Goal: Task Accomplishment & Management: Use online tool/utility

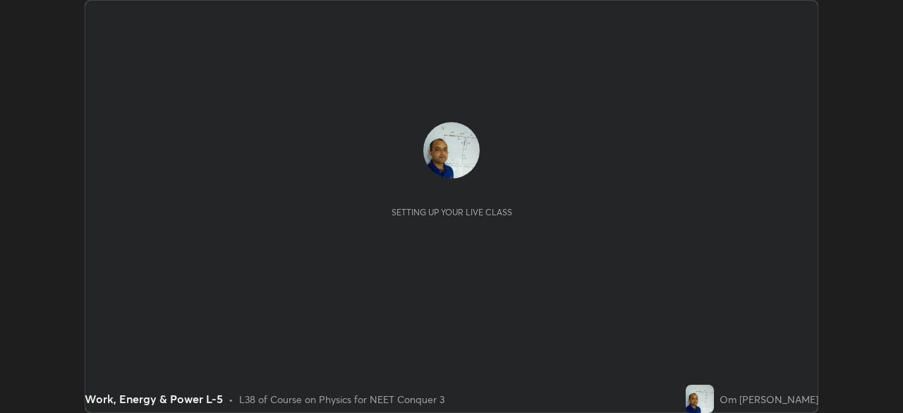
scroll to position [413, 902]
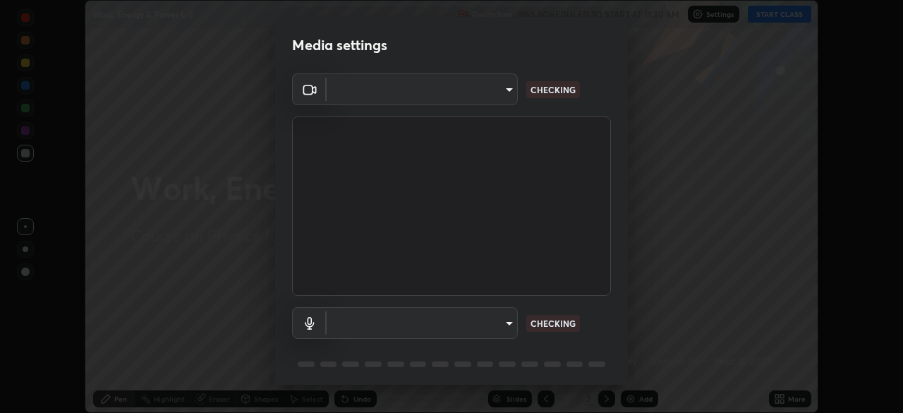
type input "cb8c6b6b4a50c5c6d626de20ccb3fd73f31987ea2ecc1878d3d31a5f1bf4ae53"
click at [504, 326] on body "Erase all Work, Energy & Power L-5 Recording WAS SCHEDULED TO START AT 11:30 AM…" at bounding box center [451, 206] width 903 height 413
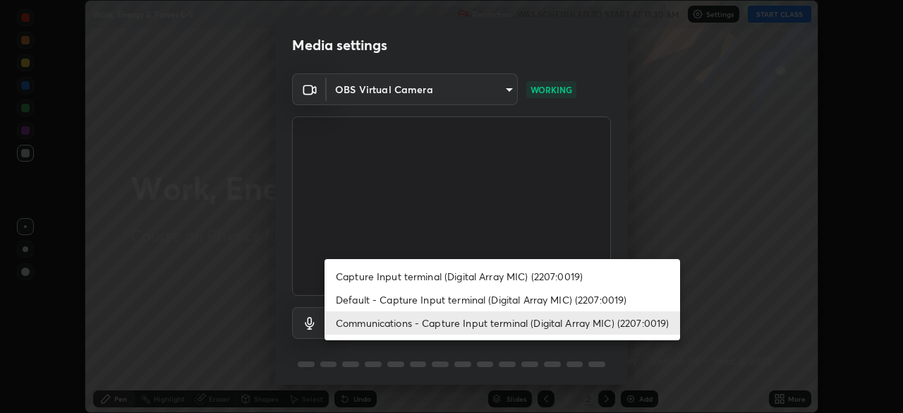
click at [481, 295] on li "Default - Capture Input terminal (Digital Array MIC) (2207:0019)" at bounding box center [502, 299] width 356 height 23
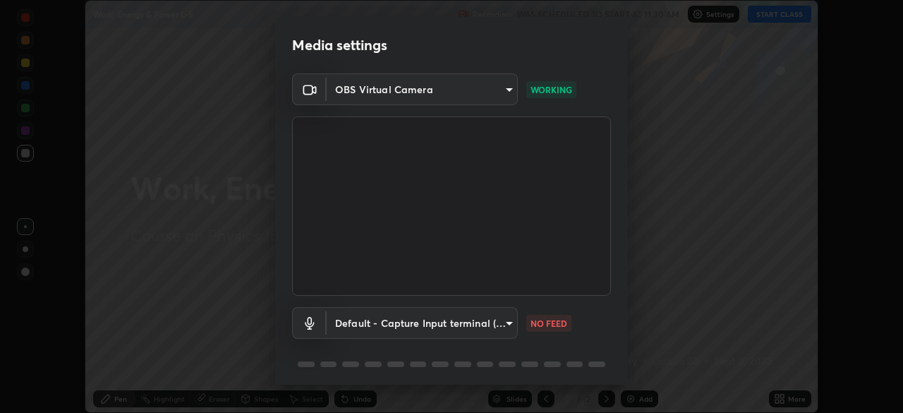
type input "default"
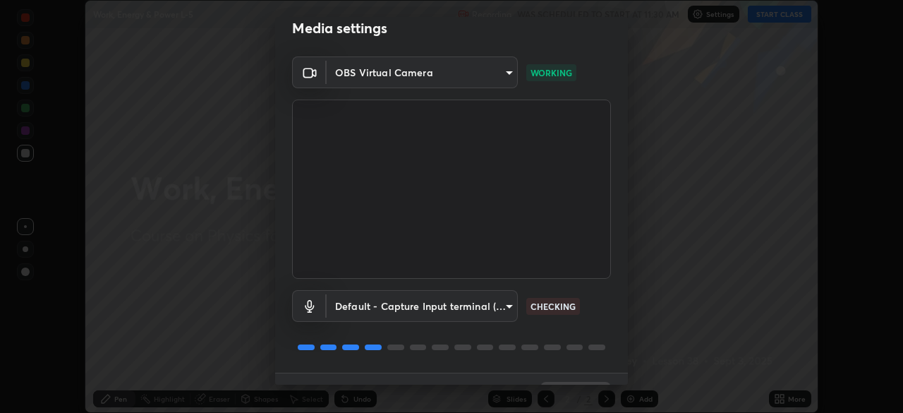
scroll to position [50, 0]
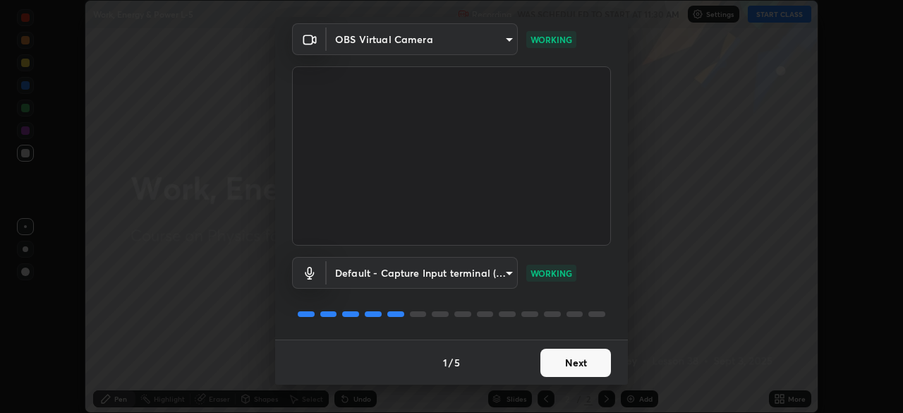
click at [566, 365] on button "Next" at bounding box center [575, 362] width 71 height 28
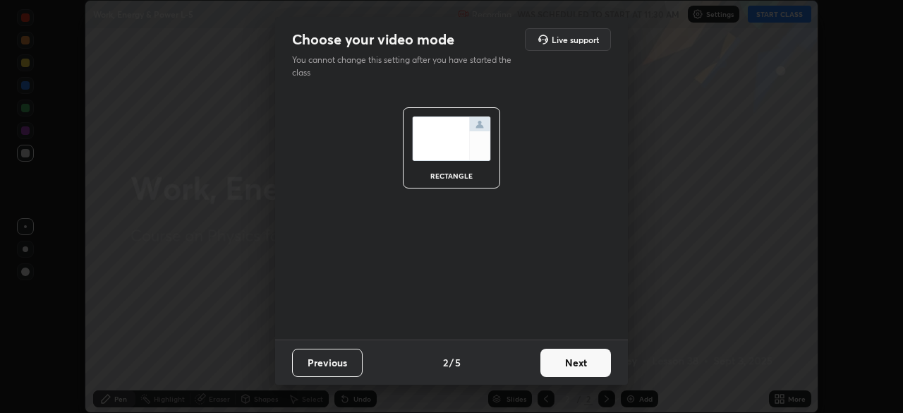
scroll to position [0, 0]
click at [564, 367] on button "Next" at bounding box center [575, 362] width 71 height 28
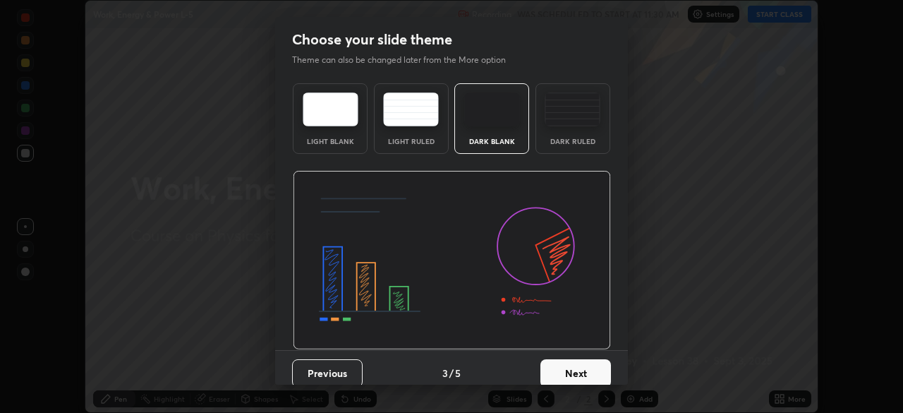
click at [561, 372] on button "Next" at bounding box center [575, 373] width 71 height 28
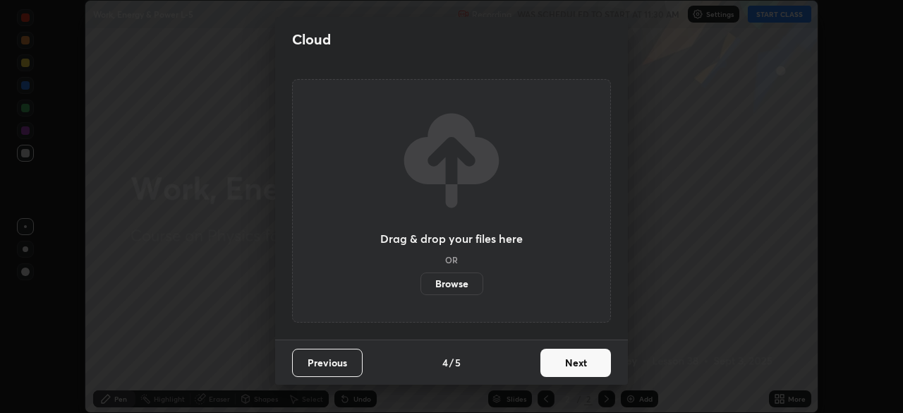
click at [562, 367] on button "Next" at bounding box center [575, 362] width 71 height 28
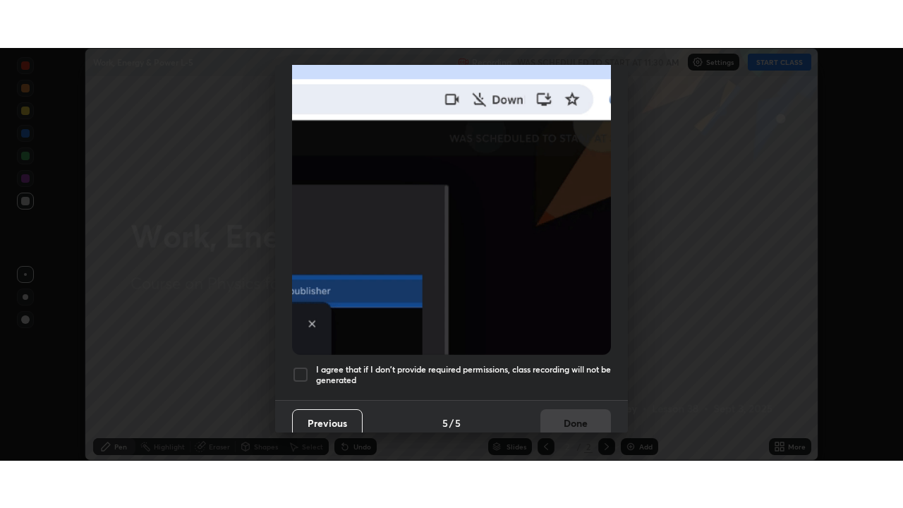
scroll to position [338, 0]
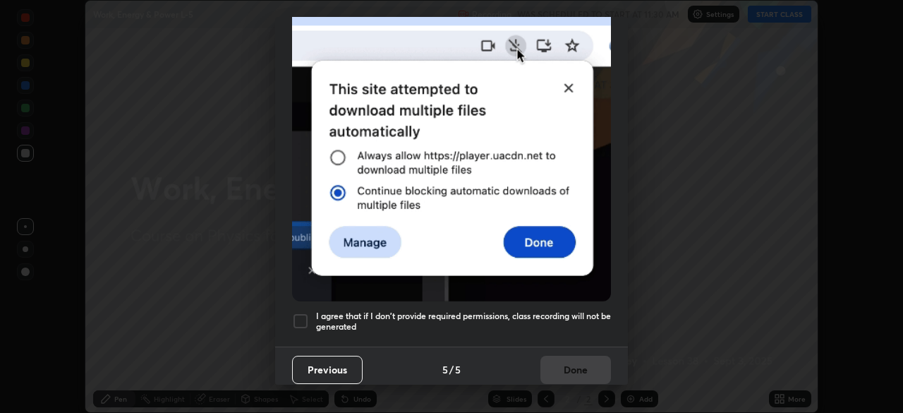
click at [296, 317] on div at bounding box center [300, 320] width 17 height 17
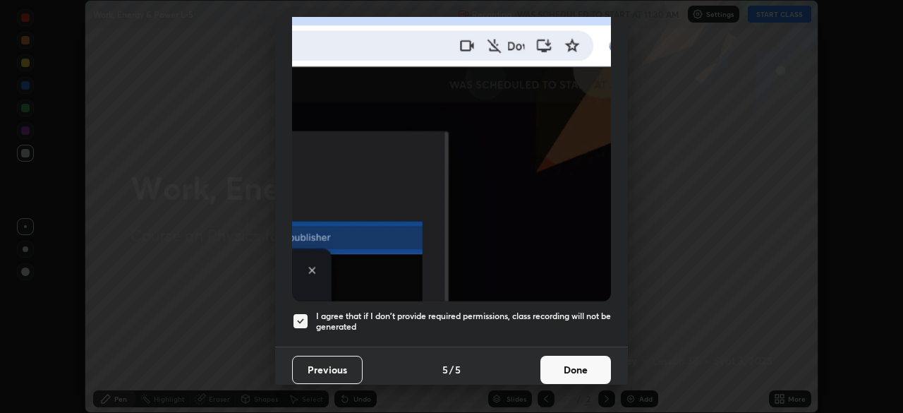
click at [568, 358] on button "Done" at bounding box center [575, 370] width 71 height 28
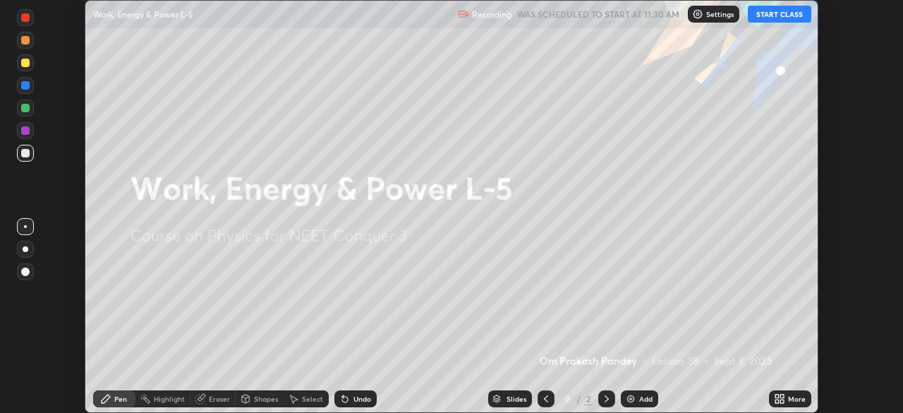
click at [779, 12] on button "START CLASS" at bounding box center [779, 14] width 63 height 17
click at [769, 17] on button "START CLASS" at bounding box center [779, 14] width 63 height 17
click at [778, 398] on icon at bounding box center [777, 396] width 4 height 4
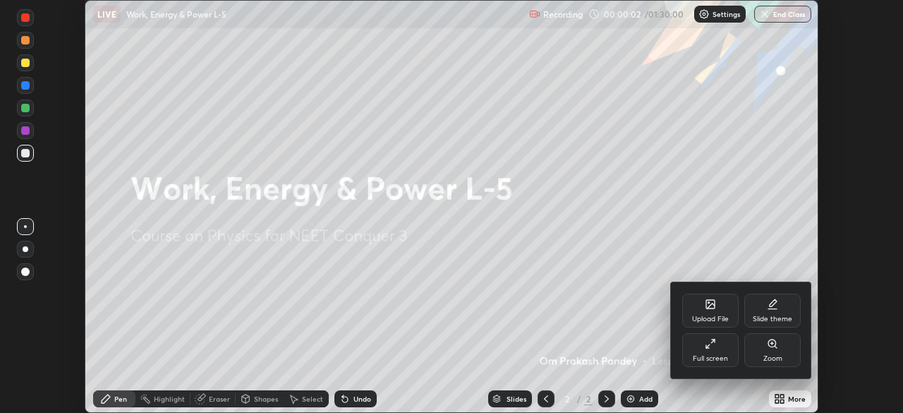
click at [710, 343] on icon at bounding box center [710, 343] width 11 height 11
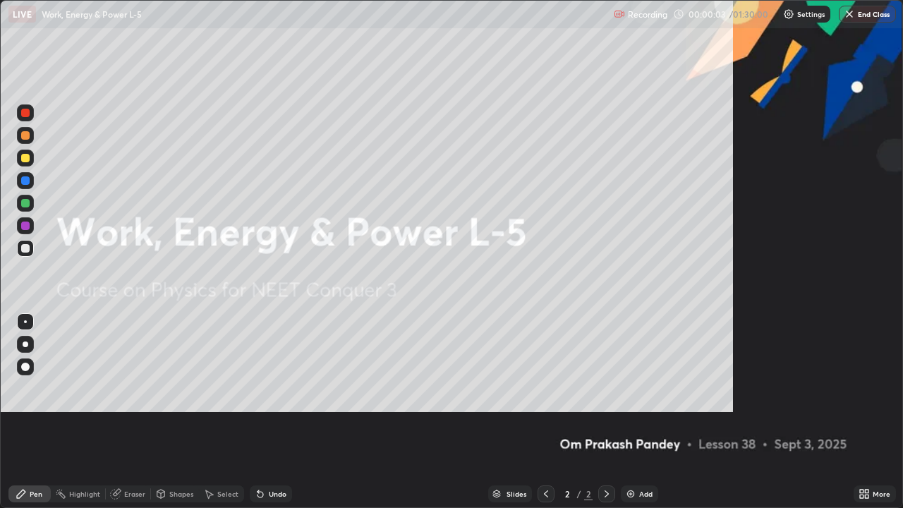
scroll to position [508, 903]
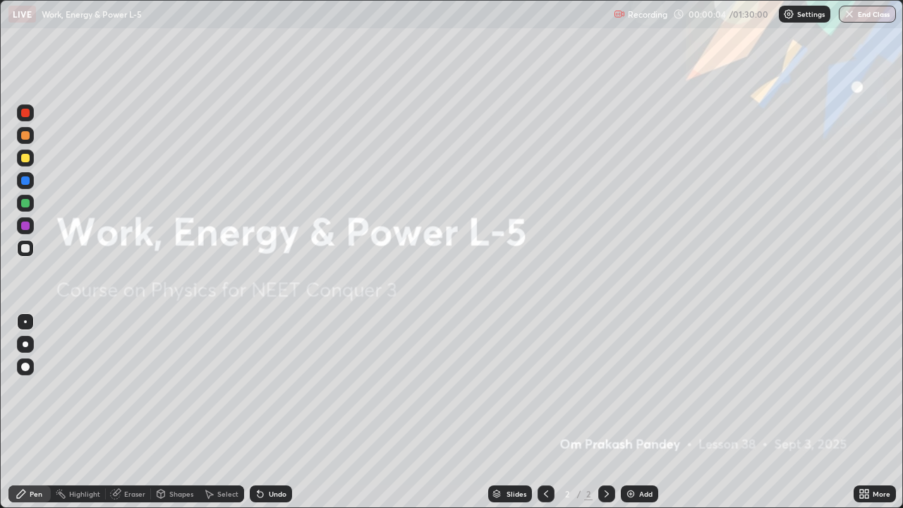
click at [632, 412] on div "Add" at bounding box center [639, 493] width 37 height 17
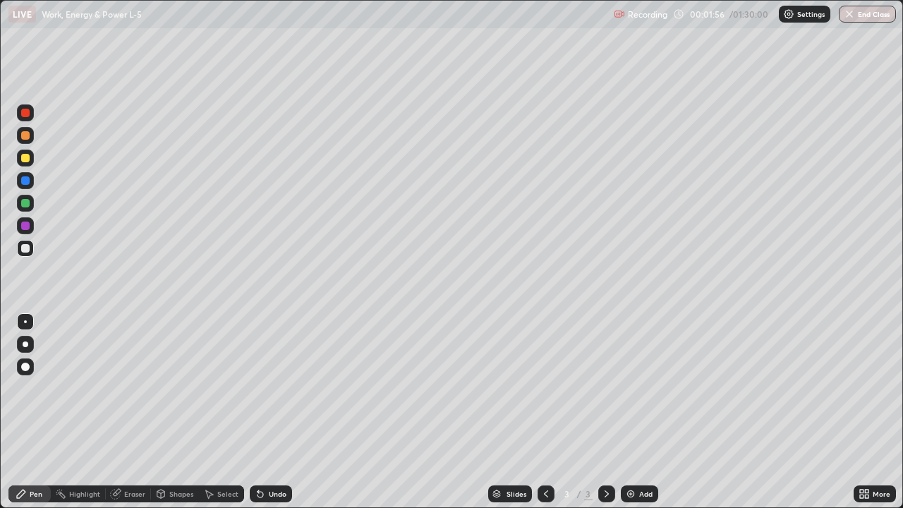
click at [23, 157] on div at bounding box center [25, 158] width 8 height 8
click at [23, 250] on div at bounding box center [25, 248] width 8 height 8
click at [28, 157] on div at bounding box center [25, 158] width 8 height 8
click at [632, 412] on img at bounding box center [630, 493] width 11 height 11
click at [24, 248] on div at bounding box center [25, 248] width 8 height 8
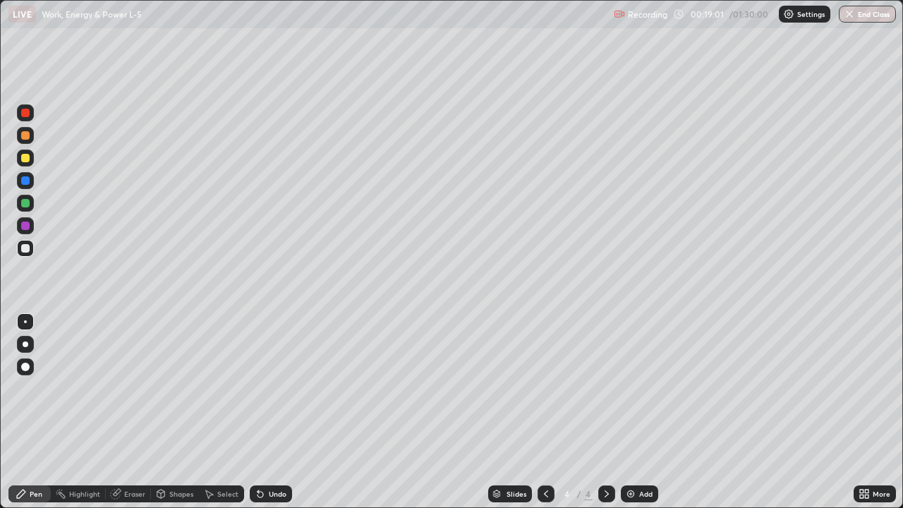
click at [24, 202] on div at bounding box center [25, 203] width 8 height 8
click at [23, 157] on div at bounding box center [25, 158] width 8 height 8
click at [132, 412] on div "Eraser" at bounding box center [134, 493] width 21 height 7
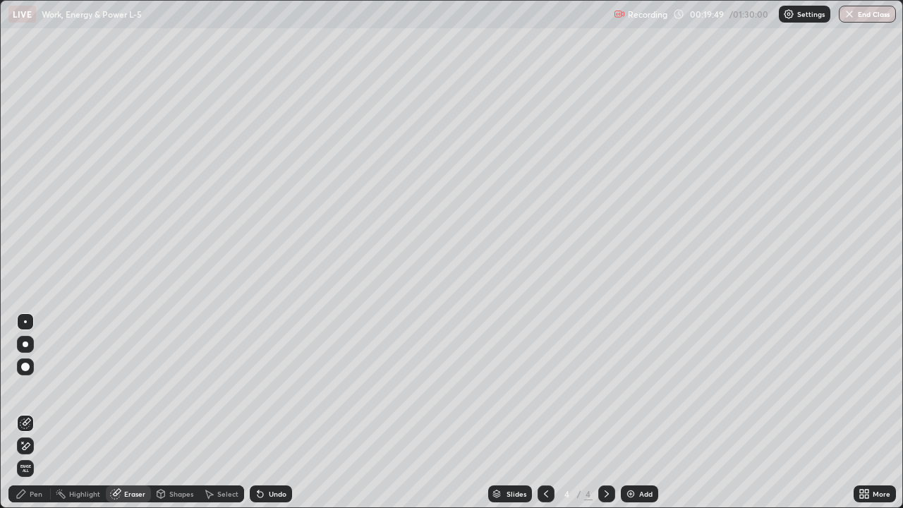
click at [35, 412] on div "Pen" at bounding box center [36, 493] width 13 height 7
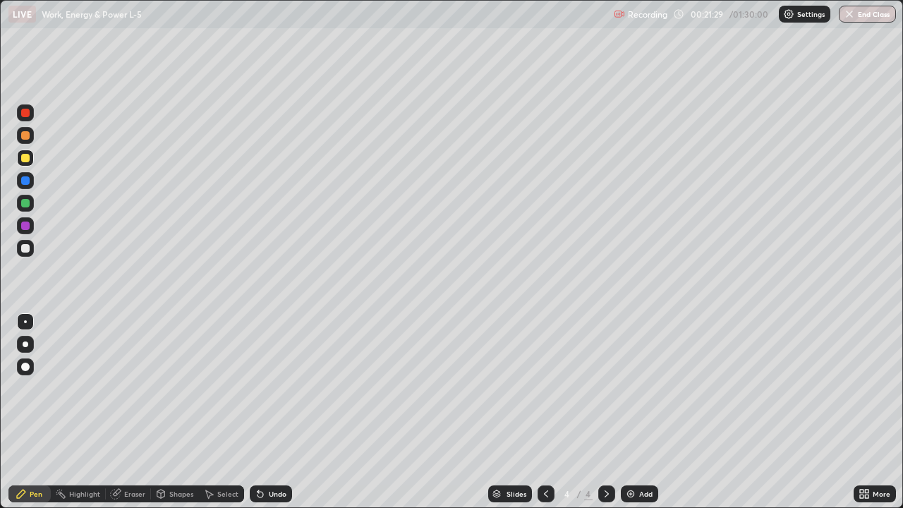
click at [15, 245] on div at bounding box center [25, 248] width 23 height 23
click at [628, 412] on img at bounding box center [630, 493] width 11 height 11
click at [24, 203] on div at bounding box center [25, 203] width 8 height 8
click at [24, 248] on div at bounding box center [25, 248] width 8 height 8
click at [27, 202] on div at bounding box center [25, 203] width 8 height 8
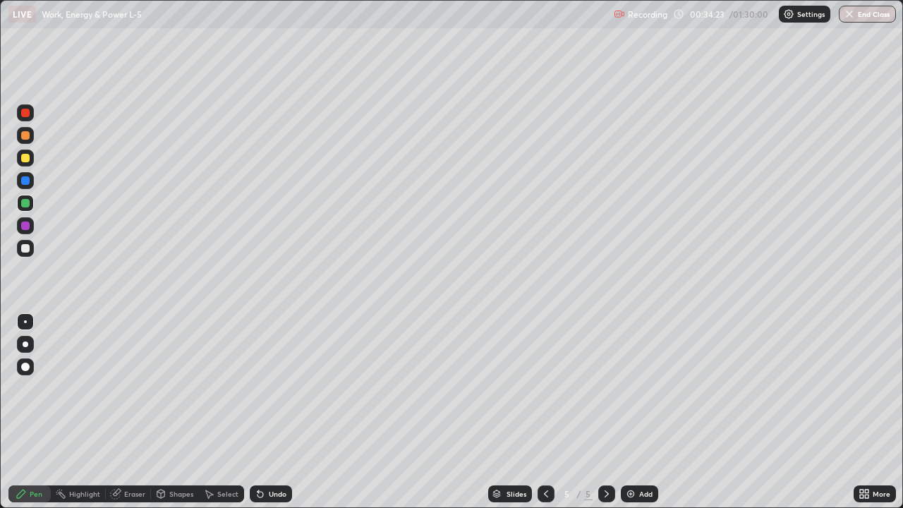
click at [25, 159] on div at bounding box center [25, 158] width 8 height 8
click at [26, 246] on div at bounding box center [25, 248] width 8 height 8
click at [174, 412] on div "Shapes" at bounding box center [181, 493] width 24 height 7
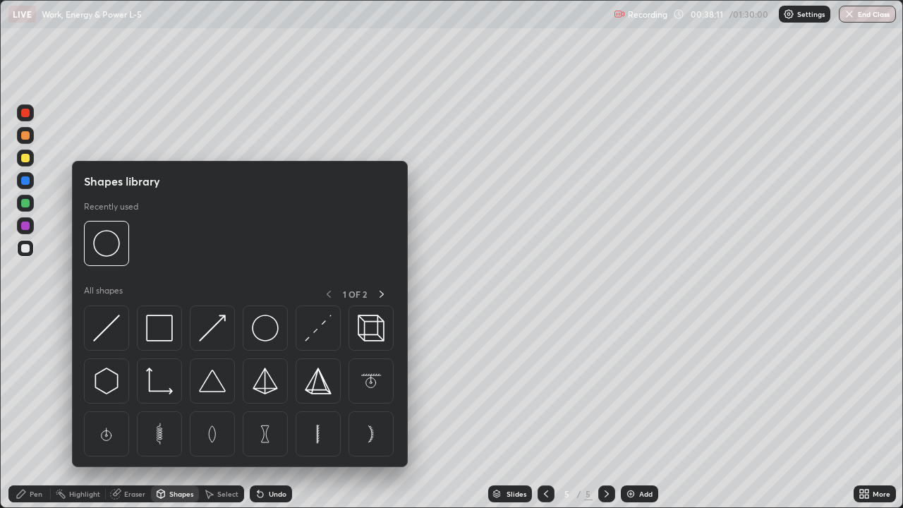
click at [129, 412] on div "Eraser" at bounding box center [134, 493] width 21 height 7
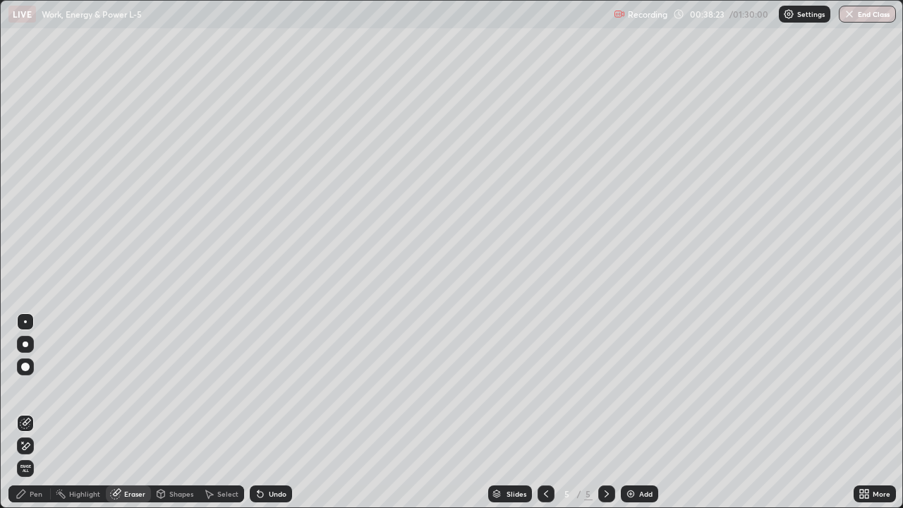
click at [36, 412] on div "Pen" at bounding box center [36, 493] width 13 height 7
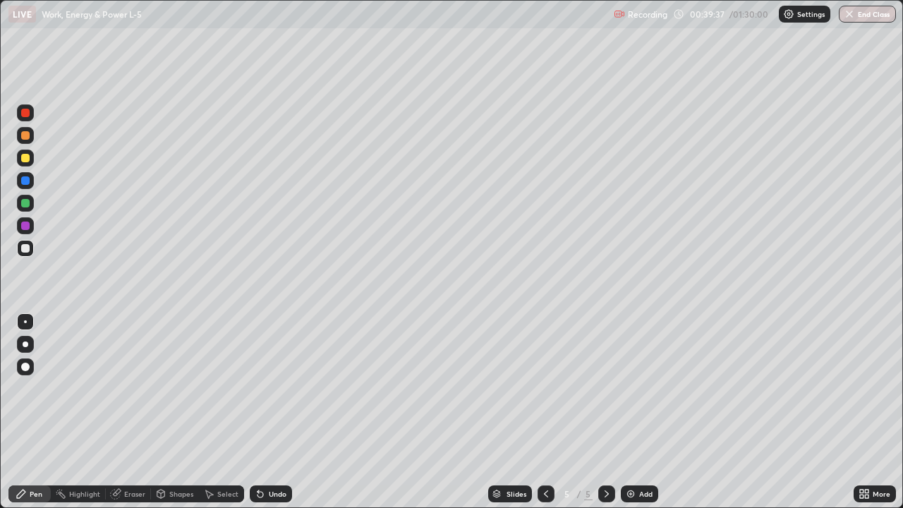
click at [25, 159] on div at bounding box center [25, 158] width 8 height 8
click at [625, 412] on img at bounding box center [630, 493] width 11 height 11
click at [23, 248] on div at bounding box center [25, 248] width 8 height 8
click at [26, 158] on div at bounding box center [25, 158] width 8 height 8
click at [628, 412] on img at bounding box center [630, 493] width 11 height 11
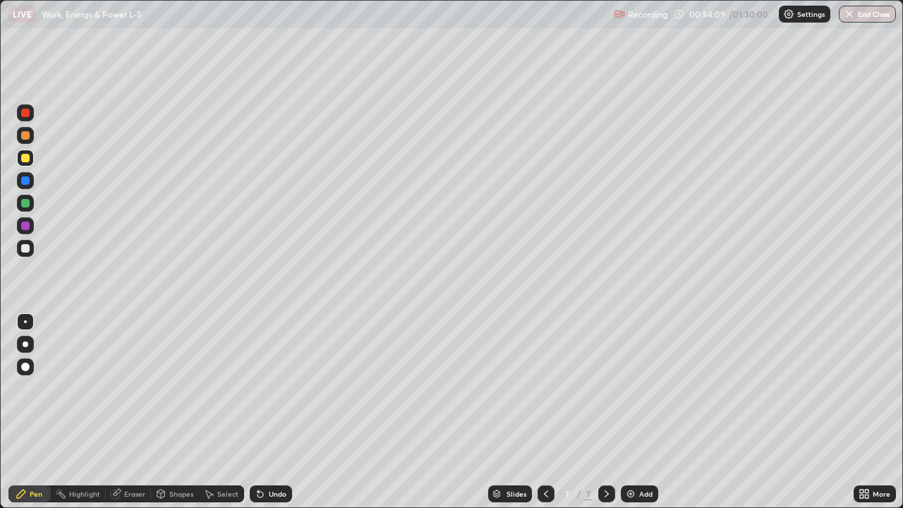
click at [24, 248] on div at bounding box center [25, 248] width 8 height 8
click at [28, 199] on div at bounding box center [25, 203] width 17 height 17
click at [25, 248] on div at bounding box center [25, 248] width 8 height 8
click at [25, 156] on div at bounding box center [25, 158] width 8 height 8
click at [23, 245] on div at bounding box center [25, 248] width 8 height 8
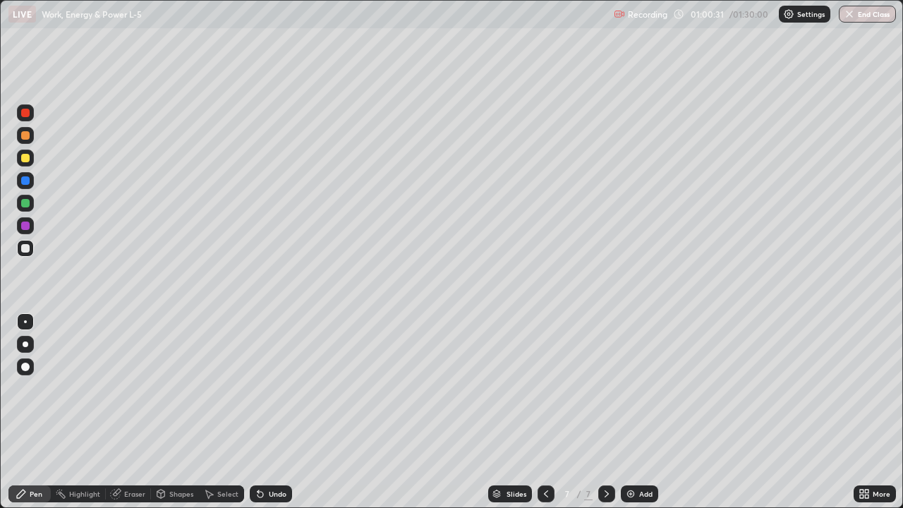
click at [131, 412] on div "Eraser" at bounding box center [134, 493] width 21 height 7
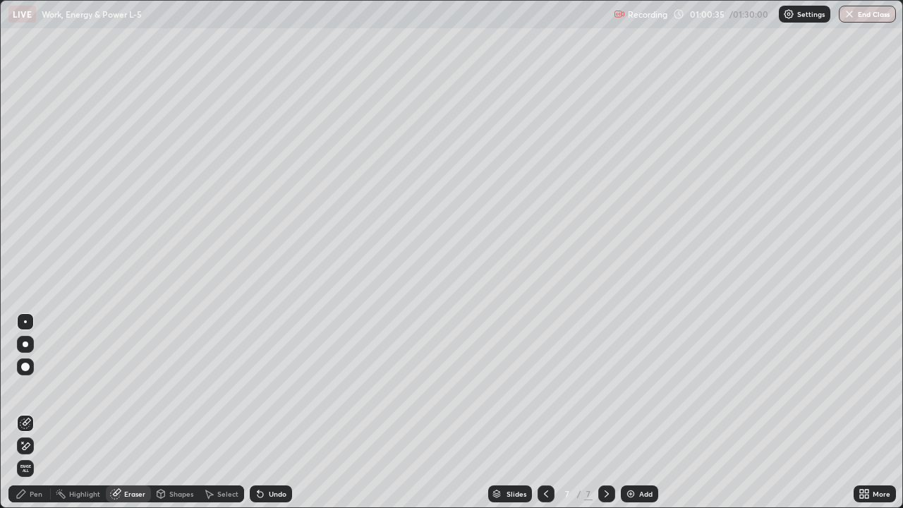
click at [37, 412] on div "Pen" at bounding box center [36, 493] width 13 height 7
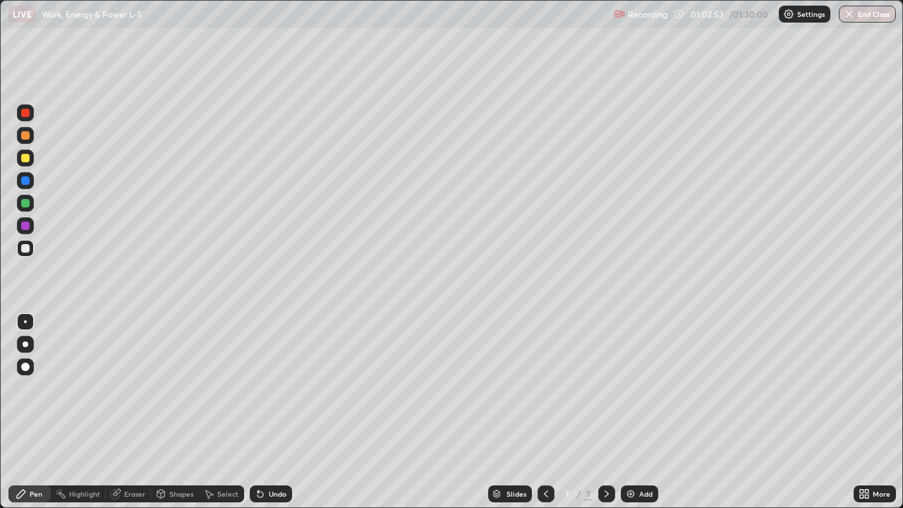
click at [25, 156] on div at bounding box center [25, 158] width 8 height 8
click at [135, 412] on div "Eraser" at bounding box center [134, 493] width 21 height 7
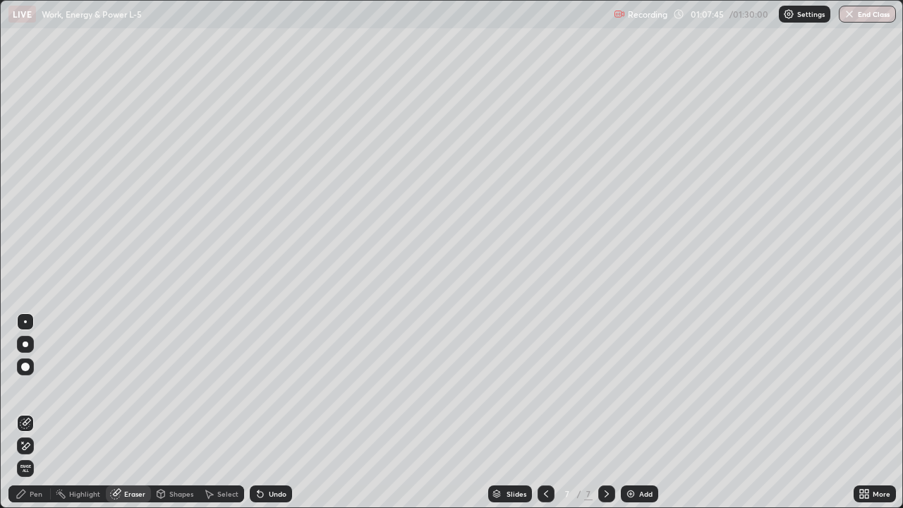
click at [46, 412] on div "Pen" at bounding box center [29, 493] width 42 height 17
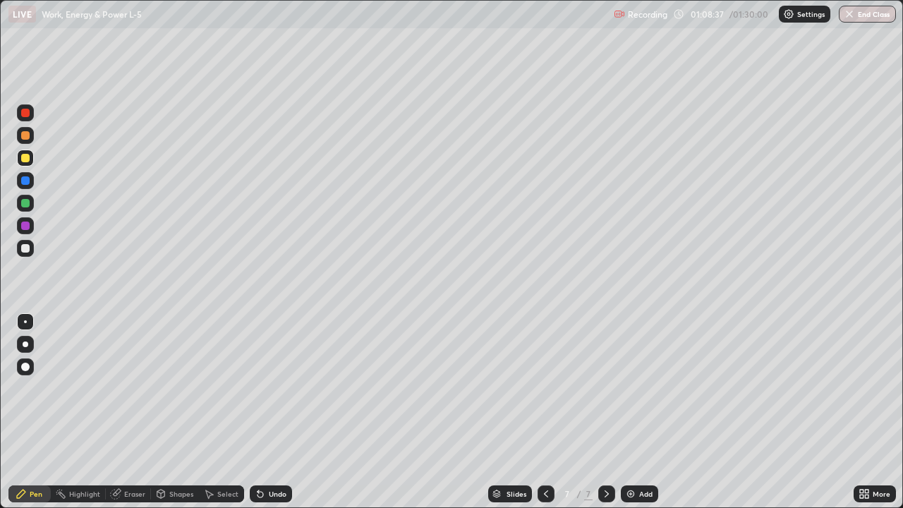
click at [23, 202] on div at bounding box center [25, 203] width 8 height 8
click at [140, 412] on div "Eraser" at bounding box center [134, 493] width 21 height 7
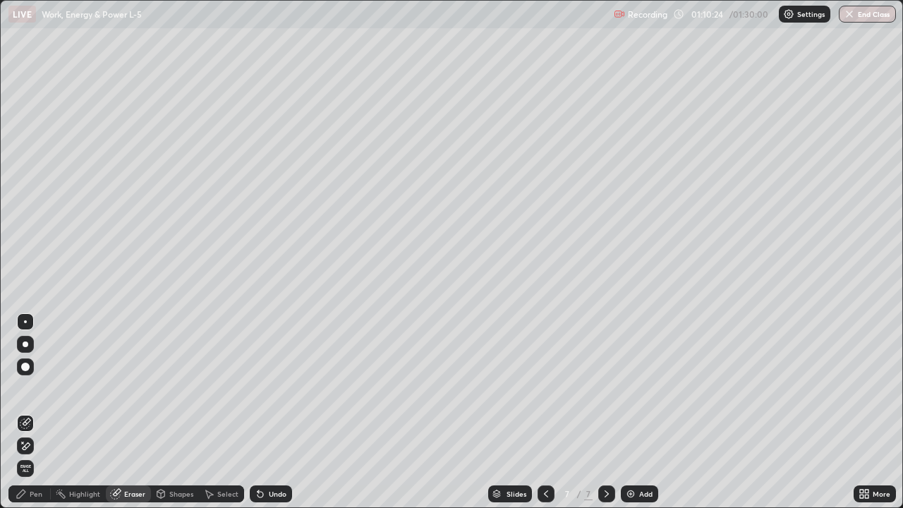
click at [632, 412] on img at bounding box center [630, 493] width 11 height 11
click at [35, 412] on div "Pen" at bounding box center [29, 493] width 42 height 17
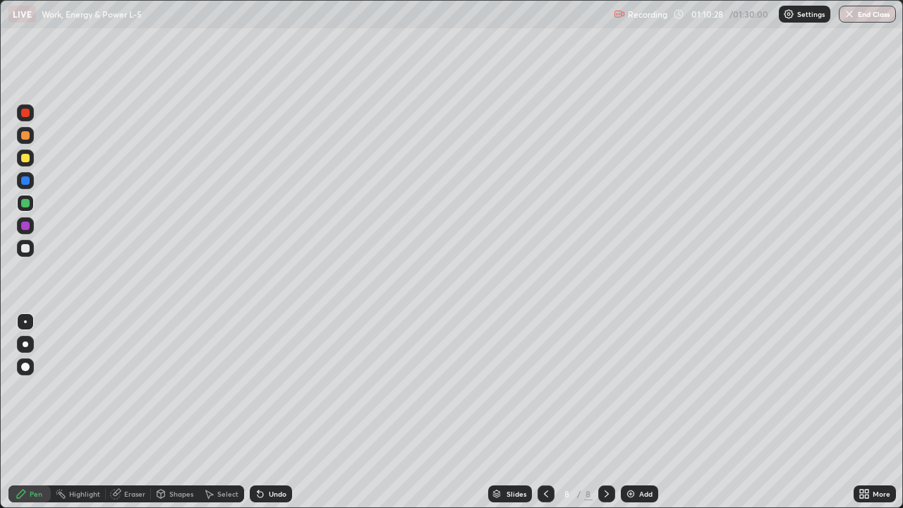
click at [25, 159] on div at bounding box center [25, 158] width 8 height 8
click at [633, 412] on img at bounding box center [630, 493] width 11 height 11
click at [25, 252] on div at bounding box center [25, 248] width 8 height 8
click at [628, 412] on img at bounding box center [630, 493] width 11 height 11
click at [631, 412] on img at bounding box center [630, 493] width 11 height 11
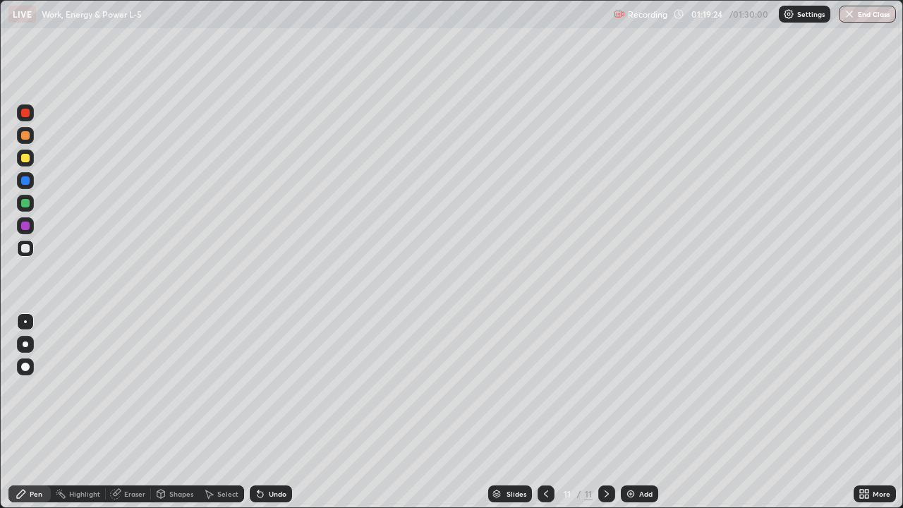
click at [26, 158] on div at bounding box center [25, 158] width 8 height 8
click at [25, 248] on div at bounding box center [25, 248] width 8 height 8
click at [23, 158] on div at bounding box center [25, 158] width 8 height 8
click at [638, 412] on div "Add" at bounding box center [639, 493] width 37 height 17
click at [628, 412] on img at bounding box center [630, 493] width 11 height 11
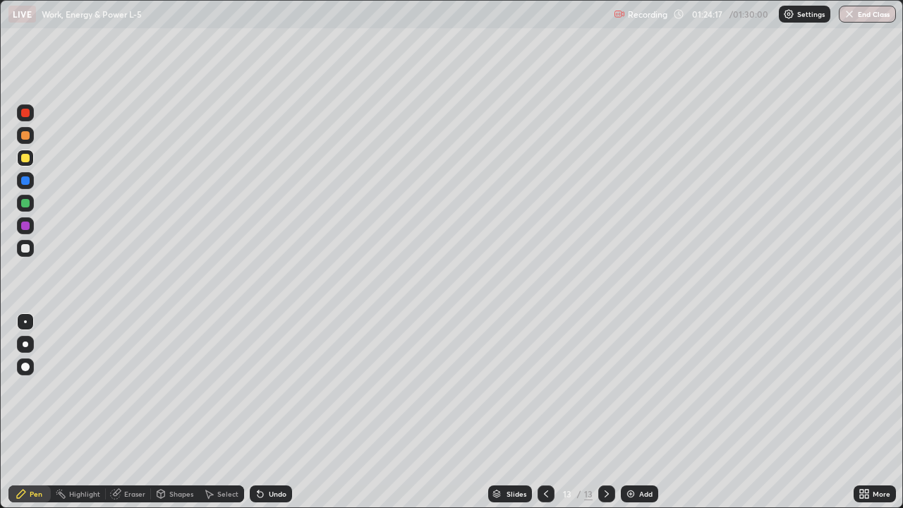
click at [544, 412] on icon at bounding box center [546, 493] width 4 height 7
click at [541, 412] on div at bounding box center [545, 493] width 17 height 17
click at [605, 412] on icon at bounding box center [606, 493] width 4 height 7
click at [28, 249] on div at bounding box center [25, 248] width 8 height 8
click at [21, 160] on div at bounding box center [25, 158] width 8 height 8
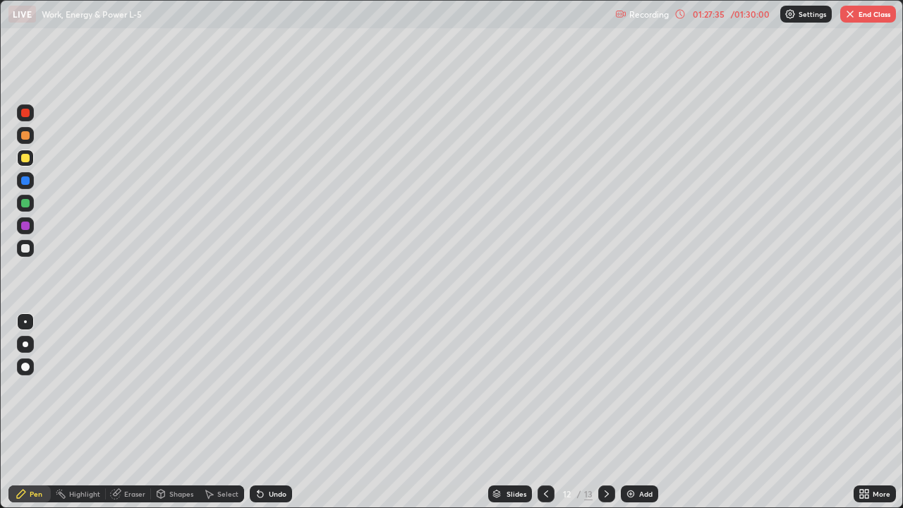
click at [25, 250] on div at bounding box center [25, 248] width 8 height 8
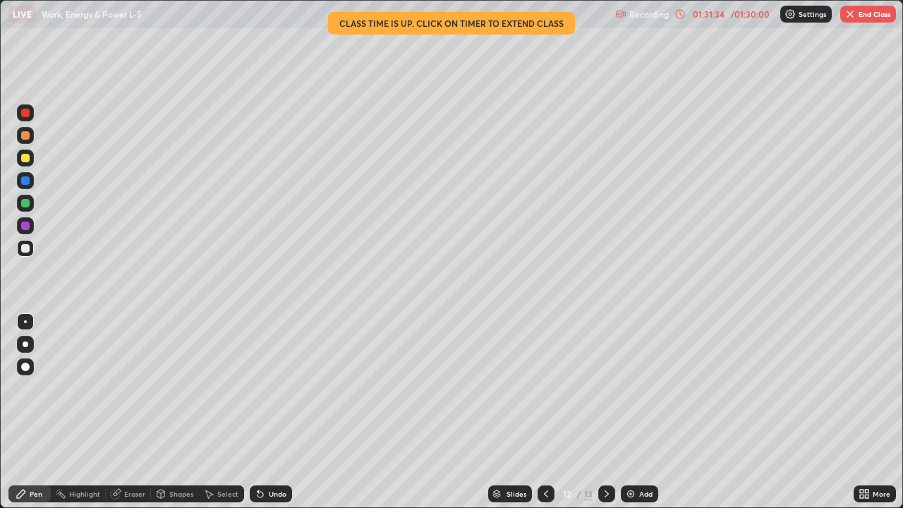
click at [25, 152] on div at bounding box center [25, 158] width 17 height 17
click at [869, 17] on button "End Class" at bounding box center [868, 14] width 56 height 17
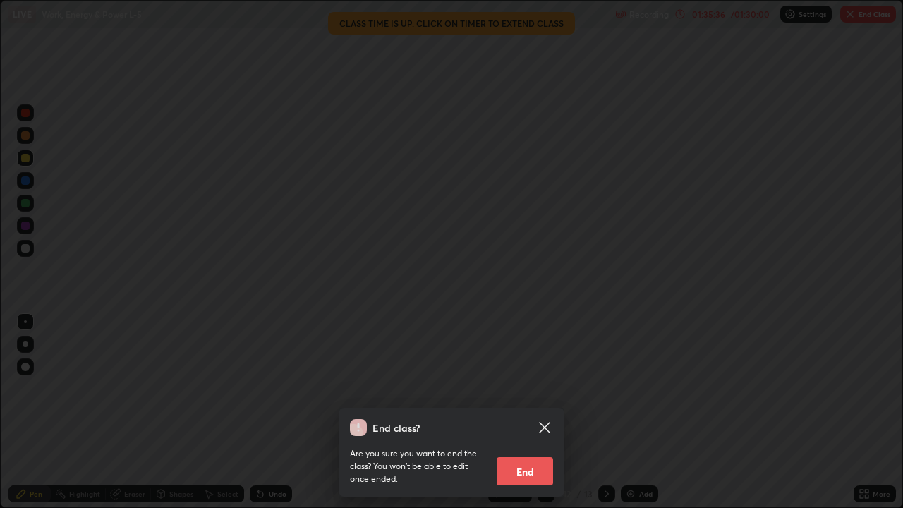
click at [528, 412] on button "End" at bounding box center [525, 471] width 56 height 28
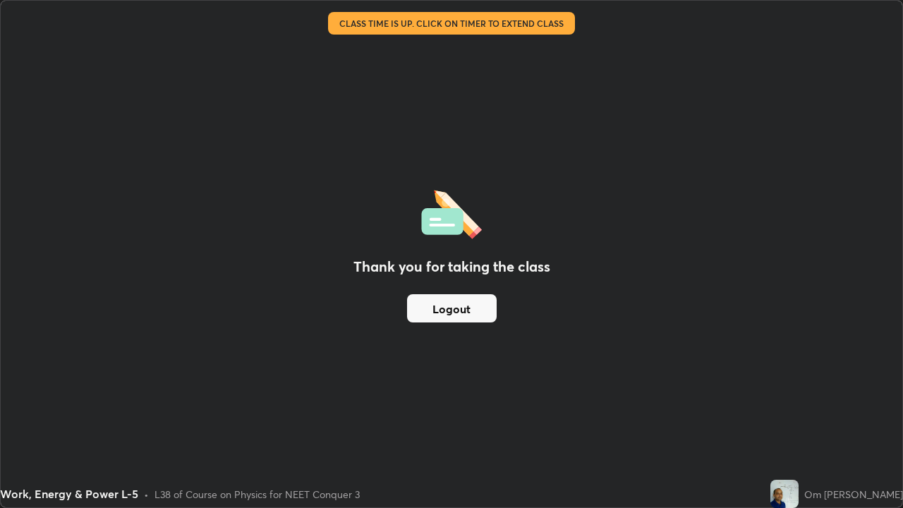
click at [897, 67] on div "Thank you for taking the class Logout" at bounding box center [451, 254] width 901 height 506
